Goal: Task Accomplishment & Management: Use online tool/utility

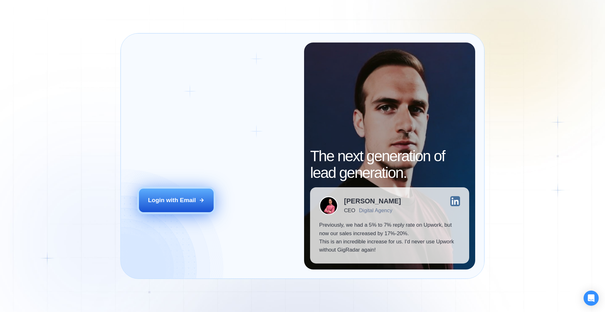
click at [187, 198] on div "Login with Email" at bounding box center [172, 200] width 48 height 8
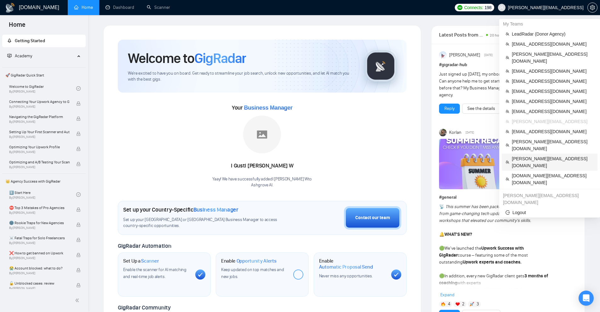
click at [526, 155] on span "[PERSON_NAME][EMAIL_ADDRESS][DOMAIN_NAME]" at bounding box center [553, 162] width 82 height 14
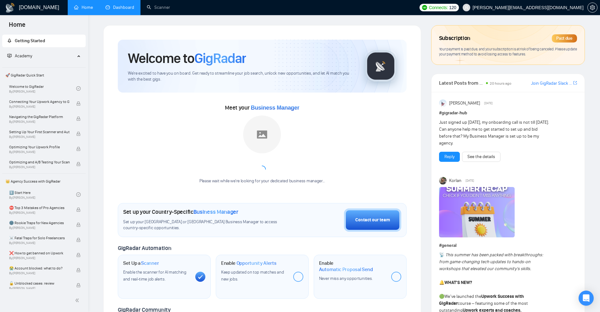
click at [119, 8] on link "Dashboard" at bounding box center [120, 7] width 29 height 5
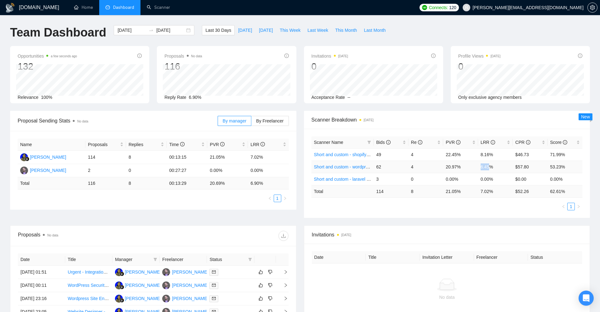
drag, startPoint x: 484, startPoint y: 165, endPoint x: 489, endPoint y: 161, distance: 6.6
click at [490, 164] on tr "Short and custom - wordpress prj 62 4 20.97% 6.45% $57.80 53.23%" at bounding box center [447, 167] width 271 height 12
click at [506, 156] on tr "Short and custom - shopify prj 49 4 22.45% 8.16% $46.73 71.99%" at bounding box center [447, 154] width 271 height 12
click at [481, 164] on td "6.45%" at bounding box center [495, 167] width 35 height 12
drag, startPoint x: 407, startPoint y: 166, endPoint x: 426, endPoint y: 168, distance: 19.3
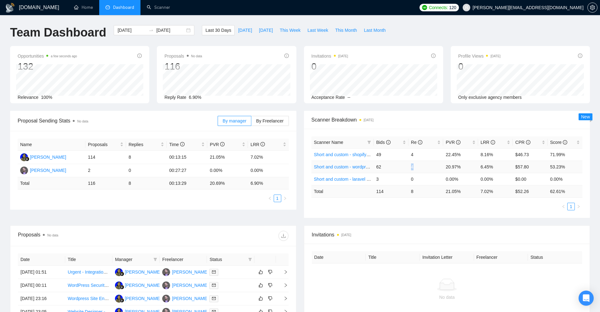
click at [424, 168] on tr "Short and custom - wordpress prj 62 4 20.97% 6.45% $57.80 53.23%" at bounding box center [447, 167] width 271 height 12
click at [411, 180] on td "0" at bounding box center [426, 179] width 35 height 12
click at [590, 7] on span "setting" at bounding box center [592, 7] width 9 height 5
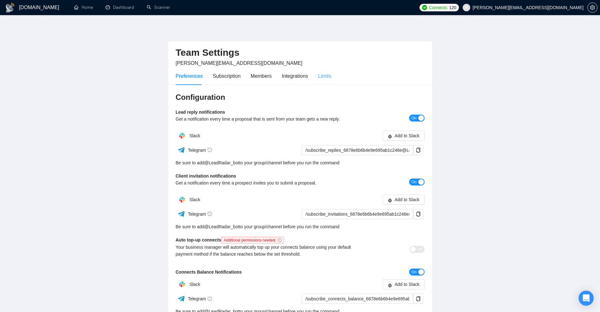
click at [322, 72] on div "Limits" at bounding box center [324, 76] width 13 height 18
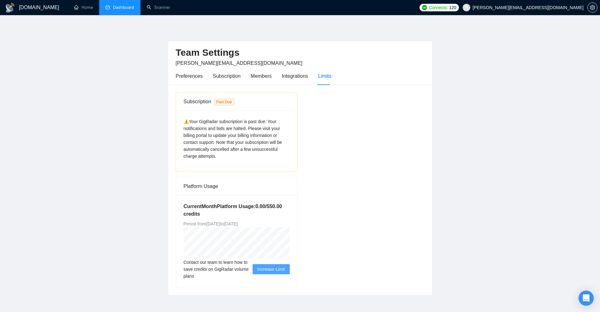
click at [134, 9] on link "Dashboard" at bounding box center [120, 7] width 29 height 5
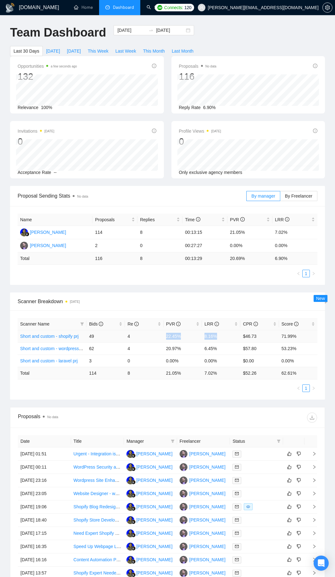
drag, startPoint x: 166, startPoint y: 336, endPoint x: 223, endPoint y: 338, distance: 57.0
click at [223, 312] on tr "Short and custom - shopify prj 49 4 22.45% 8.16% $46.73 71.99%" at bounding box center [168, 336] width 300 height 12
click at [222, 312] on td "8.16%" at bounding box center [221, 336] width 38 height 12
click at [124, 30] on input "[DATE]" at bounding box center [131, 30] width 29 height 7
click at [119, 34] on div "[DATE] [DATE]" at bounding box center [154, 30] width 81 height 10
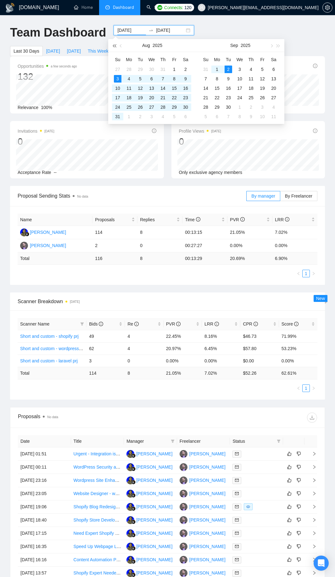
click at [115, 46] on span "button" at bounding box center [114, 45] width 3 height 3
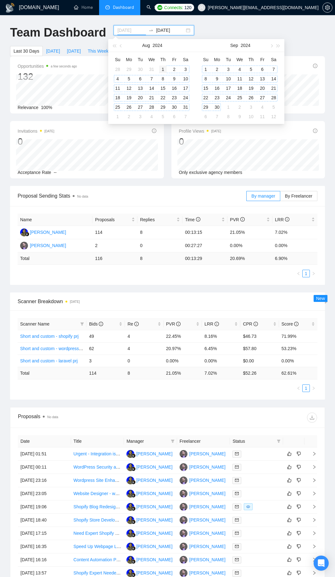
type input "[DATE]"
click at [161, 69] on div "1" at bounding box center [163, 70] width 8 height 8
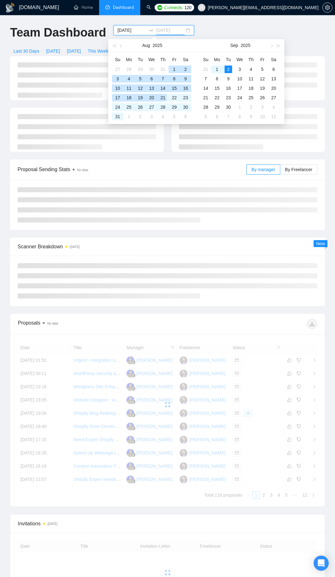
type input "[DATE]"
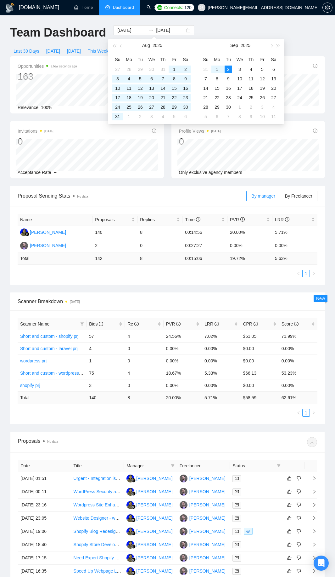
click at [208, 312] on td "5.71 %" at bounding box center [221, 397] width 38 height 12
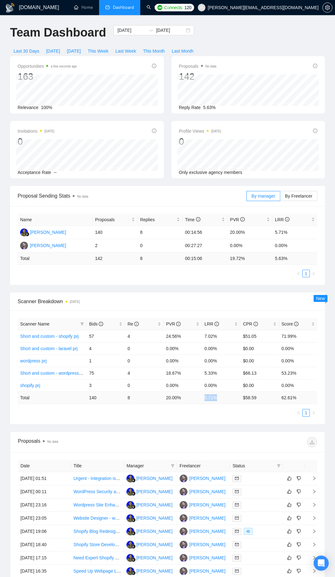
drag, startPoint x: 203, startPoint y: 399, endPoint x: 226, endPoint y: 397, distance: 22.8
click at [226, 312] on td "5.71 %" at bounding box center [221, 397] width 38 height 12
click at [222, 312] on div "Proposal Sending Stats No data By manager By Freelancer Name Proposals Replies …" at bounding box center [167, 309] width 323 height 246
drag, startPoint x: 89, startPoint y: 397, endPoint x: 109, endPoint y: 397, distance: 20.2
click at [109, 312] on td "140" at bounding box center [106, 397] width 38 height 12
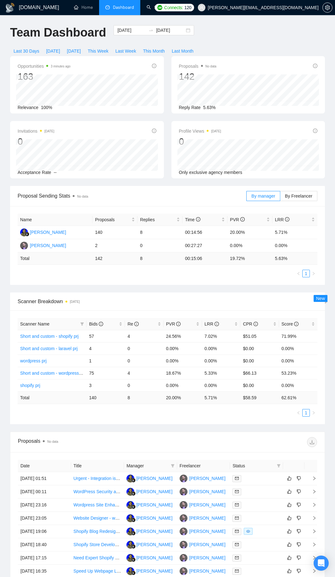
click at [113, 312] on div "Scanner Name Bids Re PVR LRR CPR Score Short and custom - shopify prj 57 4 24.5…" at bounding box center [168, 367] width 300 height 99
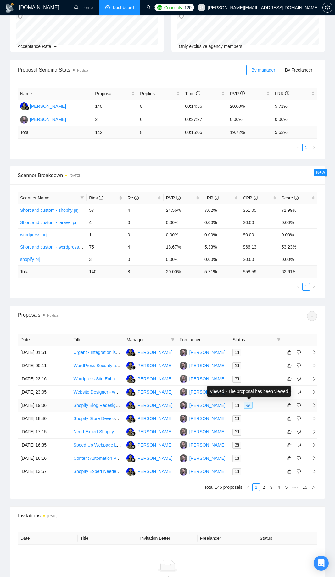
click at [259, 312] on div at bounding box center [257, 405] width 48 height 7
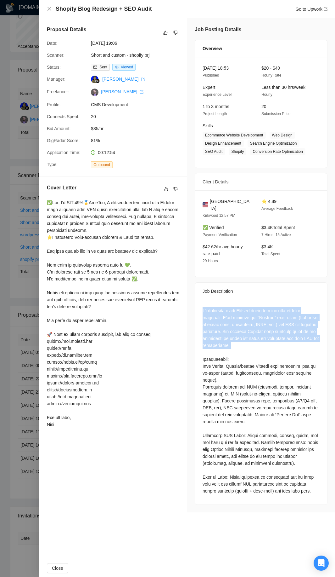
drag, startPoint x: 200, startPoint y: 297, endPoint x: 243, endPoint y: 340, distance: 61.5
click at [243, 312] on div at bounding box center [261, 402] width 132 height 205
click at [243, 312] on div at bounding box center [261, 400] width 117 height 187
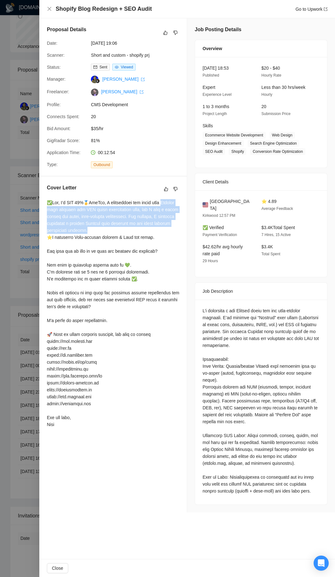
drag, startPoint x: 47, startPoint y: 207, endPoint x: 140, endPoint y: 236, distance: 97.3
click at [136, 233] on div "Cover Letter" at bounding box center [113, 306] width 148 height 261
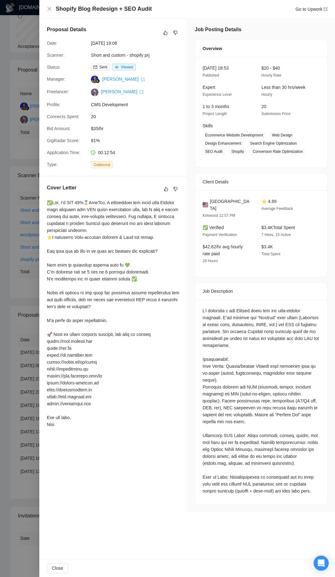
click at [145, 241] on div at bounding box center [113, 313] width 133 height 229
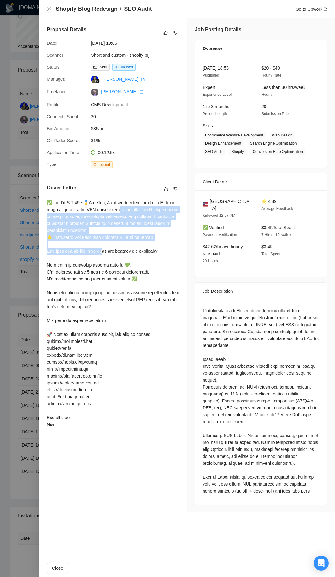
drag, startPoint x: 160, startPoint y: 246, endPoint x: 131, endPoint y: 208, distance: 47.9
click at [131, 208] on div at bounding box center [113, 313] width 133 height 229
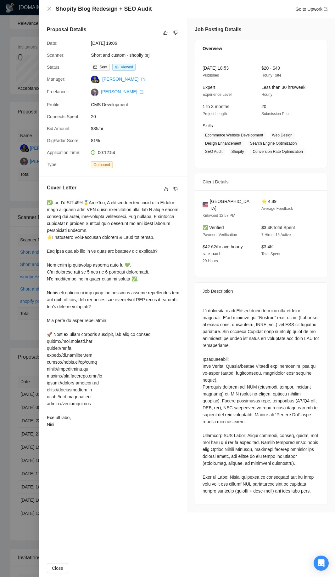
scroll to position [147, 0]
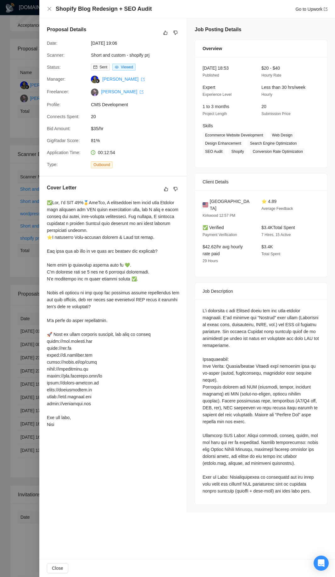
click at [218, 312] on div at bounding box center [261, 400] width 117 height 187
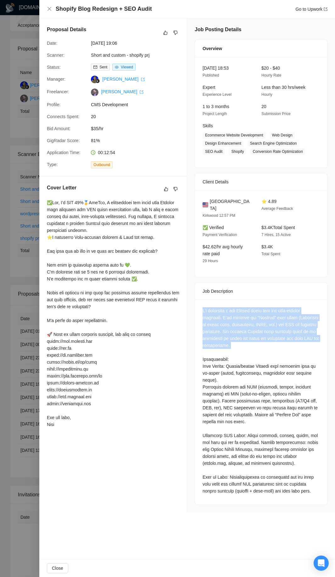
drag, startPoint x: 207, startPoint y: 312, endPoint x: 262, endPoint y: 344, distance: 63.4
click at [262, 312] on div at bounding box center [261, 402] width 132 height 205
click at [262, 312] on div at bounding box center [261, 400] width 117 height 187
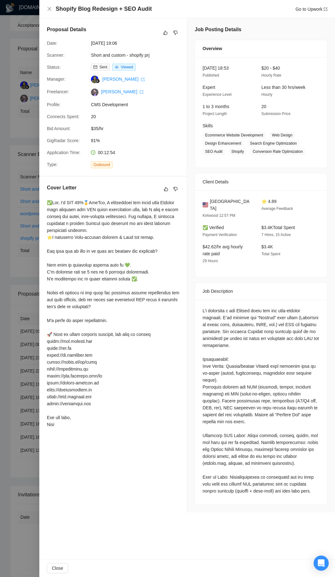
click at [19, 312] on div at bounding box center [167, 288] width 335 height 577
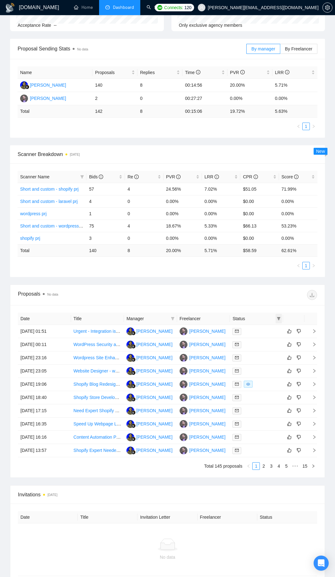
click at [276, 312] on div "Status" at bounding box center [257, 318] width 48 height 7
click at [264, 312] on link "2" at bounding box center [264, 465] width 7 height 7
click at [261, 312] on div at bounding box center [257, 344] width 48 height 7
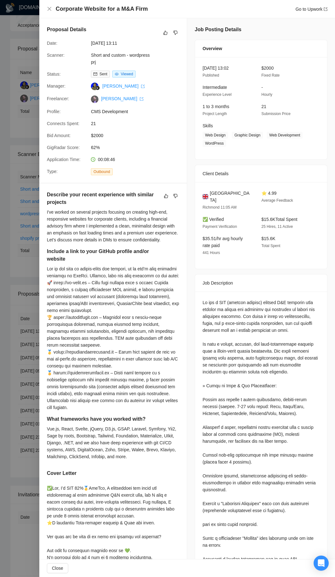
scroll to position [95, 0]
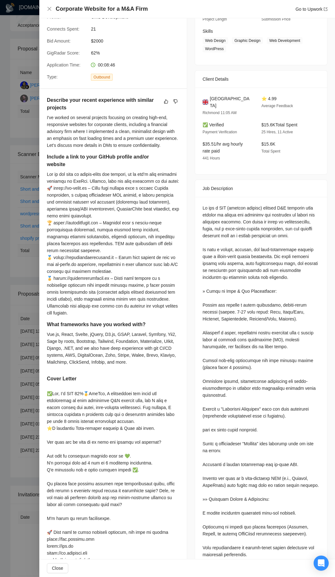
click at [29, 312] on div at bounding box center [167, 288] width 335 height 577
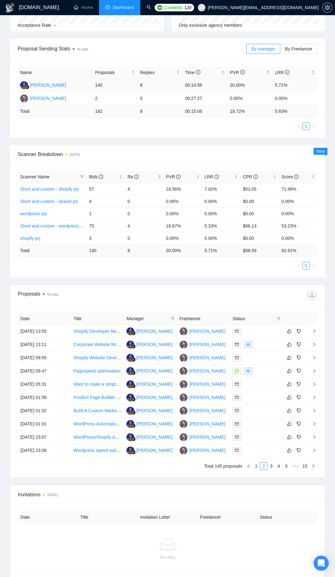
scroll to position [0, 0]
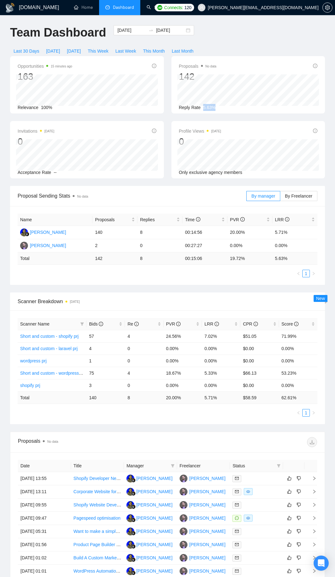
drag, startPoint x: 203, startPoint y: 108, endPoint x: 217, endPoint y: 109, distance: 13.9
click at [216, 109] on div "Reply Rate 5.63%" at bounding box center [248, 107] width 139 height 7
drag, startPoint x: 204, startPoint y: 401, endPoint x: 218, endPoint y: 402, distance: 13.9
click at [217, 312] on td "5.71 %" at bounding box center [221, 397] width 38 height 12
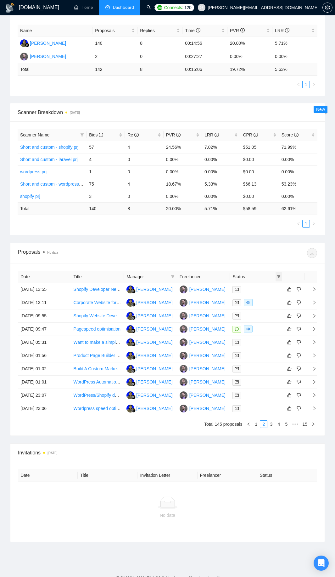
click at [278, 277] on icon "filter" at bounding box center [279, 276] width 3 height 3
click at [256, 301] on span "Sent" at bounding box center [259, 298] width 12 height 5
drag, startPoint x: 272, startPoint y: 308, endPoint x: 268, endPoint y: 301, distance: 8.5
click at [268, 301] on div "Chat Sent Reset OK" at bounding box center [263, 299] width 38 height 35
click at [268, 301] on span "Sent" at bounding box center [263, 298] width 30 height 7
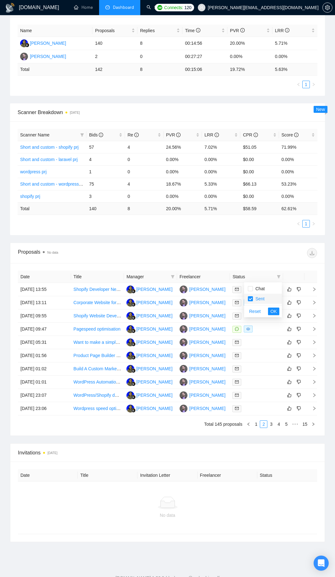
checkbox input "false"
click at [268, 289] on span "Chat" at bounding box center [263, 288] width 30 height 7
checkbox input "true"
click at [273, 311] on span "OK" at bounding box center [274, 311] width 6 height 7
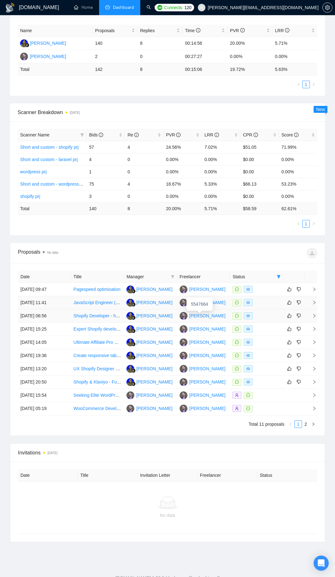
click at [211, 303] on div "5547664" at bounding box center [200, 303] width 26 height 13
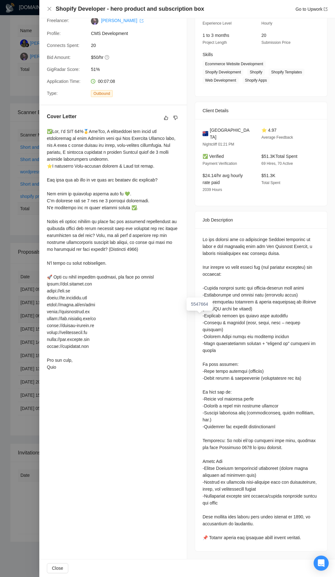
scroll to position [49, 0]
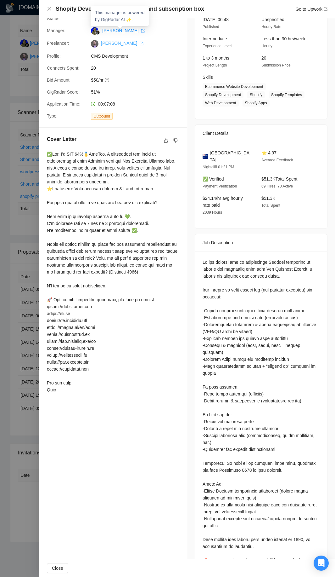
click at [111, 44] on link "[PERSON_NAME]" at bounding box center [122, 43] width 43 height 5
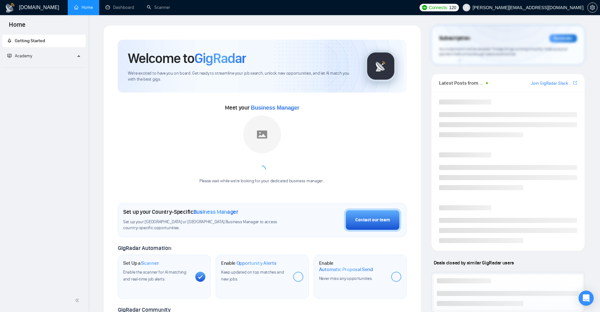
click at [428, 18] on div "GigRadar.io Home Dashboard Scanner Connects: 120 alex@binargear.com Welcome to …" at bounding box center [344, 266] width 512 height 533
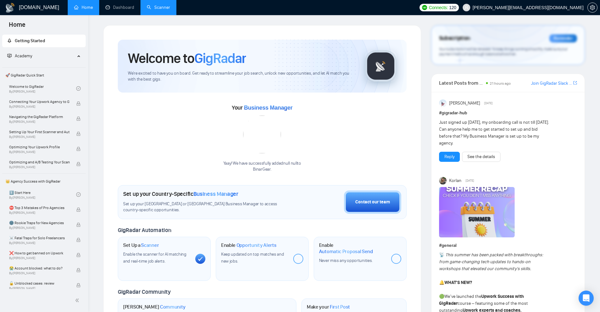
click at [147, 7] on link "Scanner" at bounding box center [158, 7] width 23 height 5
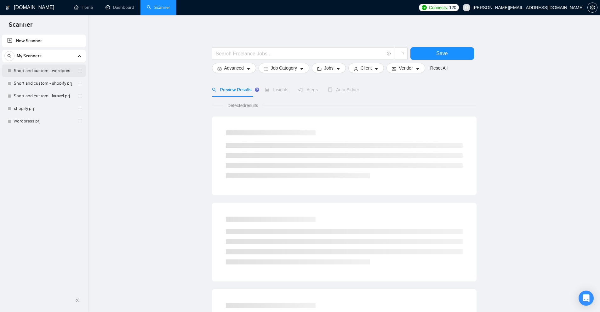
click at [52, 68] on link "Short and custom - wordpress prj" at bounding box center [44, 71] width 60 height 13
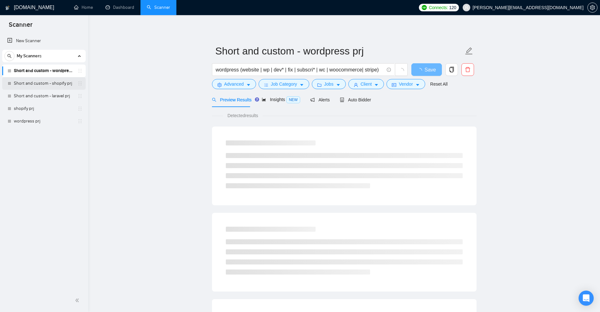
click at [51, 84] on link "Short and custom - shopify prj" at bounding box center [44, 83] width 60 height 13
click at [49, 96] on link "Short and custom - laravel prj" at bounding box center [44, 96] width 60 height 13
click at [55, 84] on link "Short and custom - shopify prj" at bounding box center [44, 83] width 60 height 13
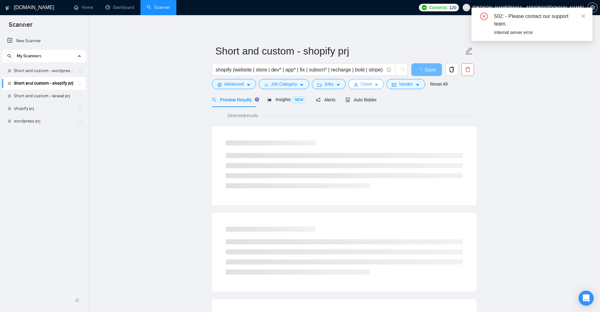
click at [368, 83] on span "Client" at bounding box center [366, 84] width 11 height 7
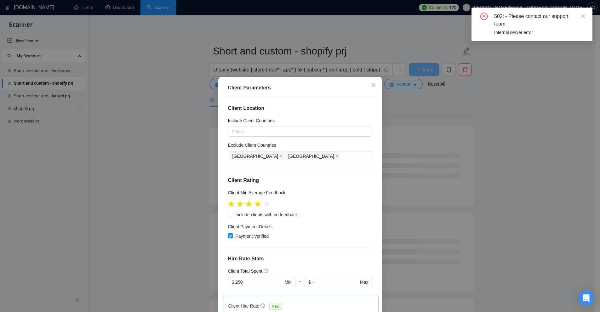
click at [335, 61] on div "Client Parameters Client Location Include Client Countries Select Exclude Clien…" at bounding box center [300, 156] width 600 height 312
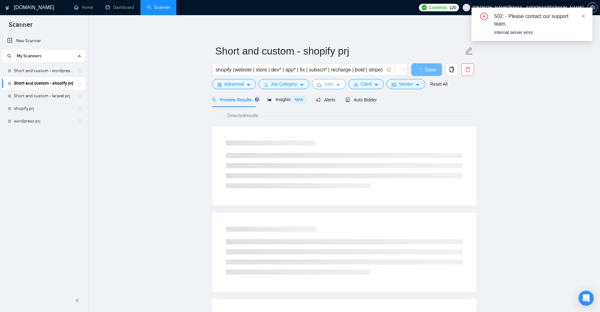
click at [328, 84] on span "Jobs" at bounding box center [328, 84] width 9 height 7
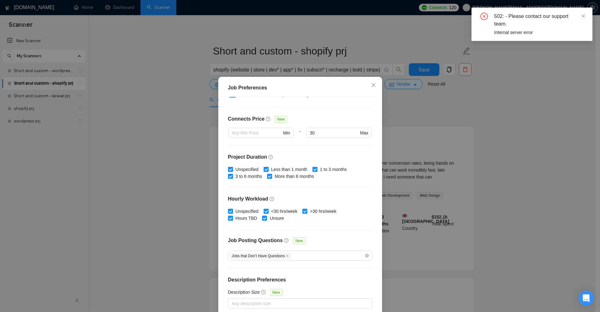
scroll to position [32, 0]
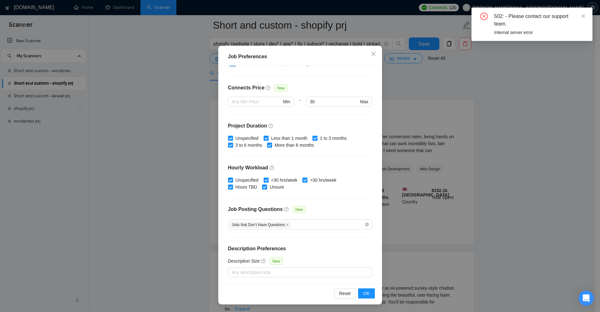
click at [421, 111] on div "Job Preferences Budget Project Type All Fixed Price Hourly Rate Fixed Price Bud…" at bounding box center [300, 156] width 600 height 312
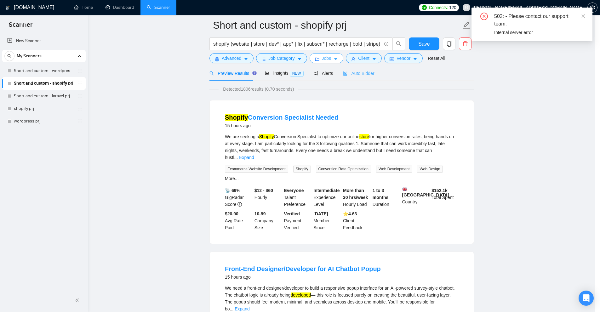
scroll to position [0, 0]
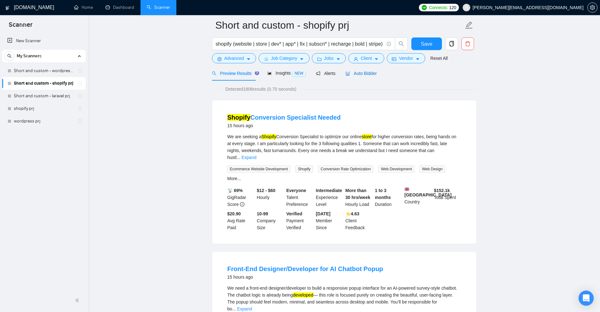
click at [364, 74] on span "Auto Bidder" at bounding box center [361, 73] width 31 height 5
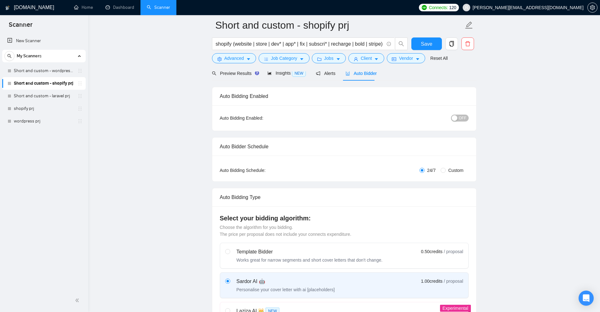
checkbox input "true"
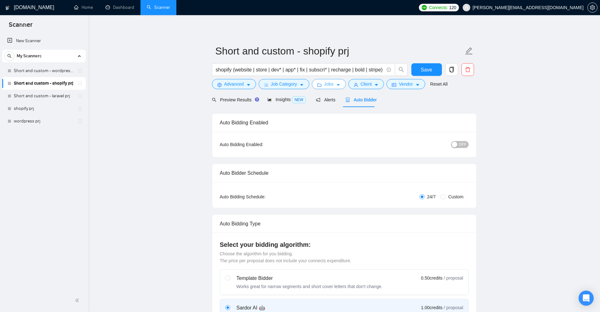
click at [330, 86] on span "Jobs" at bounding box center [328, 84] width 9 height 7
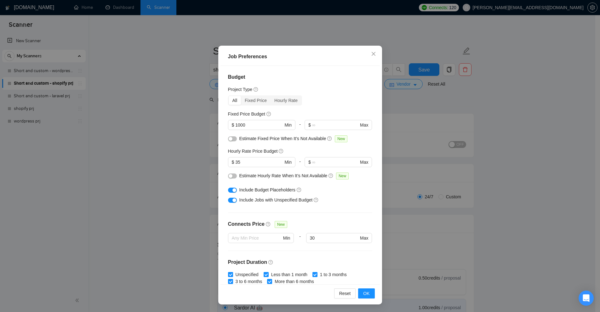
scroll to position [136, 0]
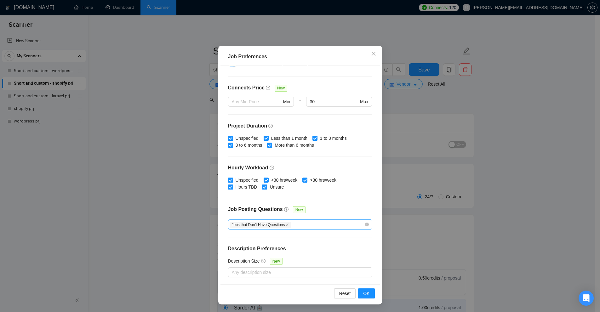
click at [298, 225] on div "Jobs that Don’t Have Questions" at bounding box center [297, 225] width 135 height 8
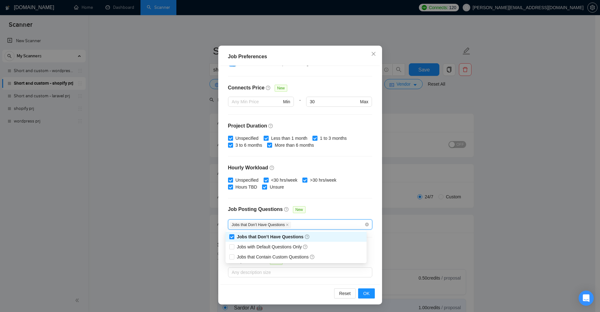
click at [317, 211] on div "Job Posting Questions New" at bounding box center [300, 213] width 144 height 14
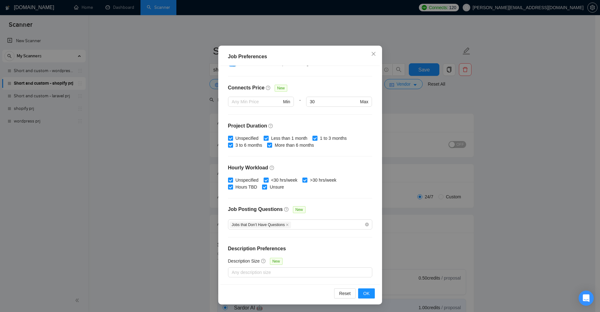
click at [431, 164] on div "Job Preferences Budget Project Type All Fixed Price Hourly Rate Fixed Price Bud…" at bounding box center [300, 156] width 600 height 312
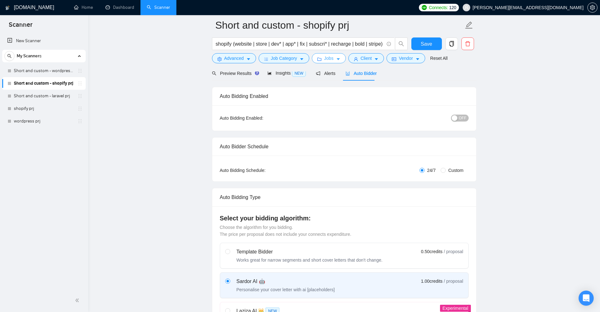
scroll to position [0, 0]
